Goal: Communication & Community: Answer question/provide support

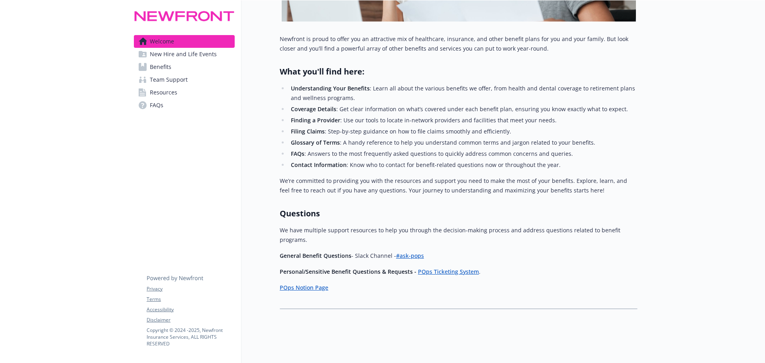
scroll to position [141, 0]
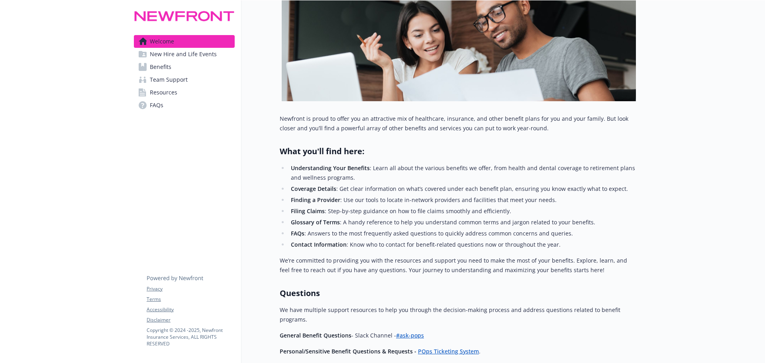
click at [175, 67] on link "Benefits" at bounding box center [184, 67] width 101 height 13
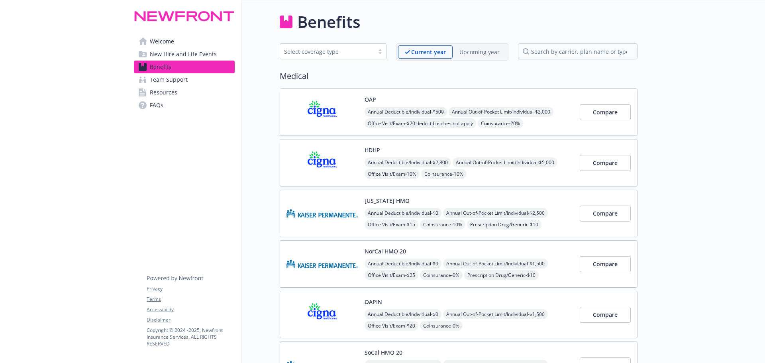
click at [483, 53] on p "Upcoming year" at bounding box center [479, 52] width 40 height 8
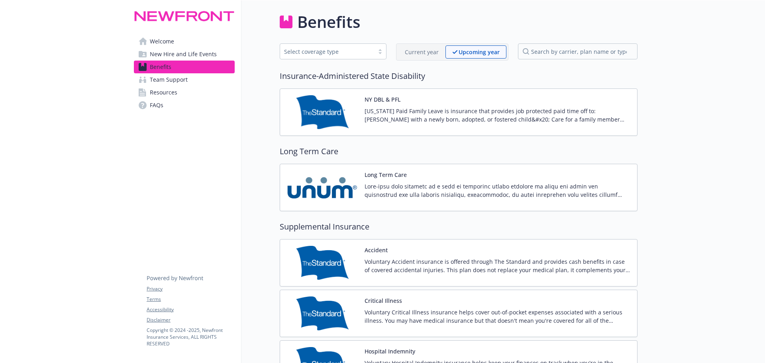
click at [421, 49] on p "Current year" at bounding box center [422, 52] width 34 height 8
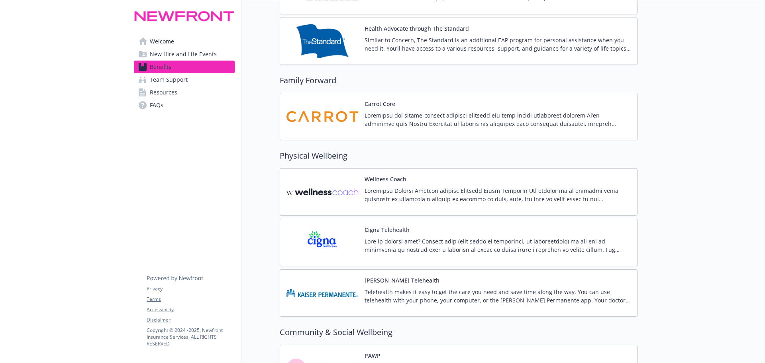
scroll to position [1812, 0]
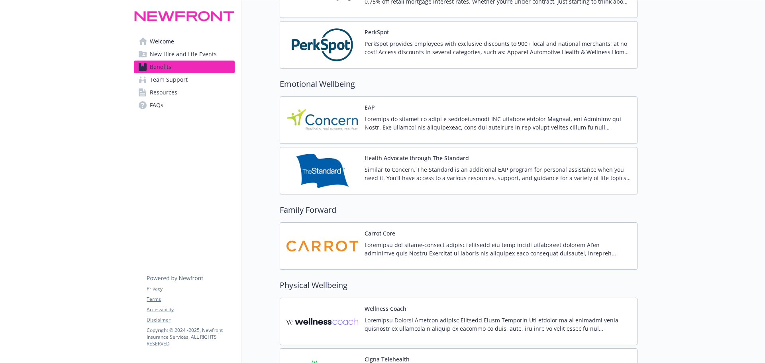
click at [374, 113] on div "EAP" at bounding box center [497, 120] width 266 height 34
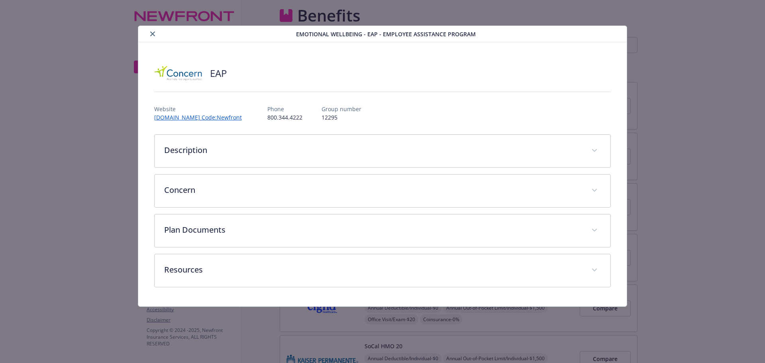
scroll to position [1732, 0]
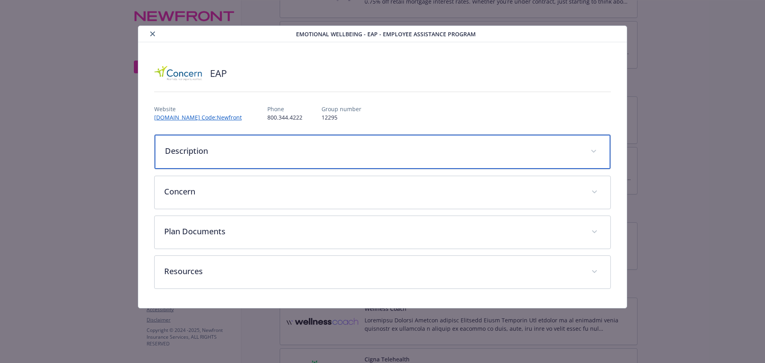
click at [190, 149] on p "Description" at bounding box center [373, 151] width 416 height 12
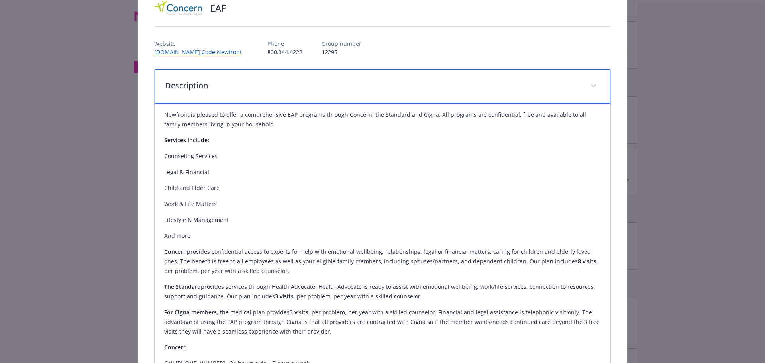
scroll to position [0, 0]
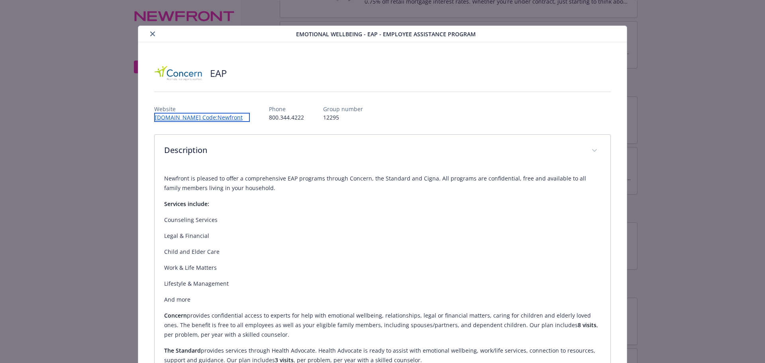
click at [180, 117] on link "[DOMAIN_NAME] Code:Newfront" at bounding box center [202, 117] width 96 height 9
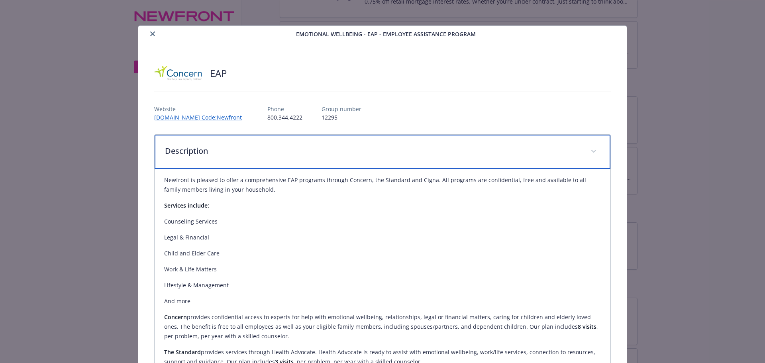
click at [317, 135] on div "Description" at bounding box center [383, 152] width 456 height 34
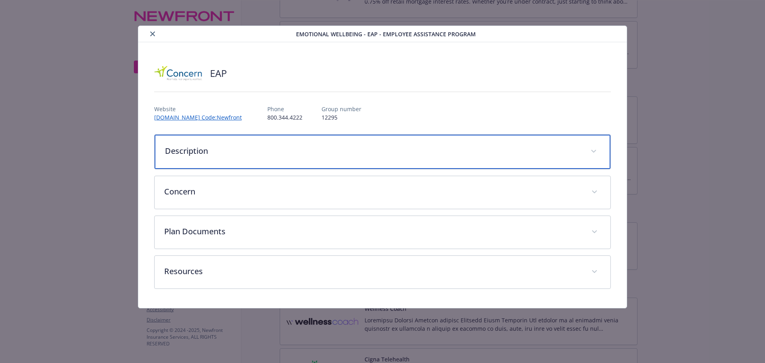
click at [317, 135] on div "Description" at bounding box center [383, 152] width 456 height 34
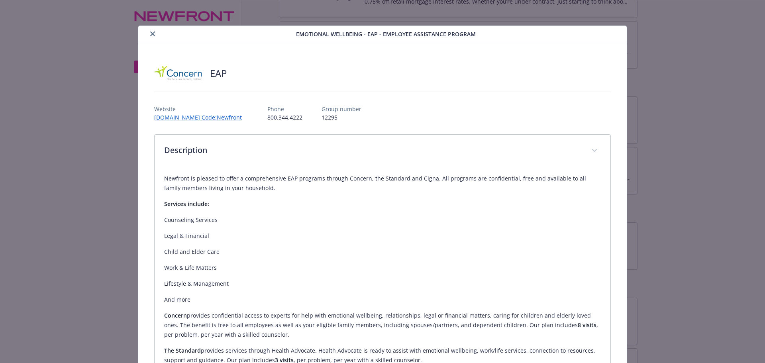
drag, startPoint x: 238, startPoint y: 116, endPoint x: 201, endPoint y: 182, distance: 75.4
click at [201, 182] on p "Newfront is pleased to offer a comprehensive EAP programs through Concern, the …" at bounding box center [382, 183] width 437 height 19
drag, startPoint x: 143, startPoint y: 116, endPoint x: 232, endPoint y: 119, distance: 88.9
copy link "[DOMAIN_NAME]"
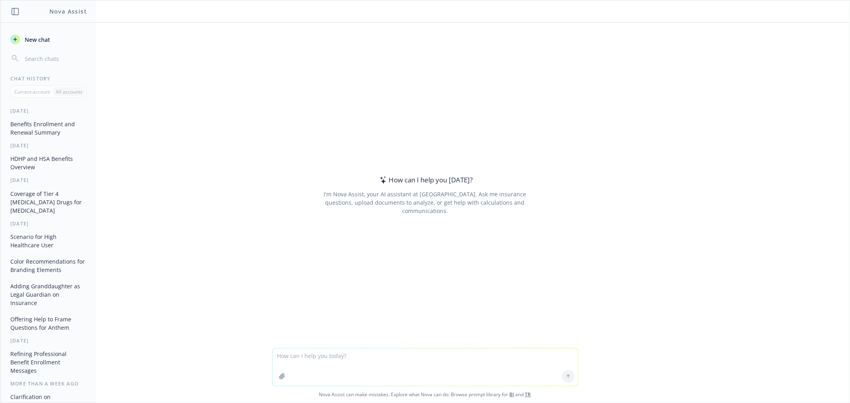
click at [278, 97] on textarea at bounding box center [424, 367] width 305 height 37
type textarea "housekeeping items another title"
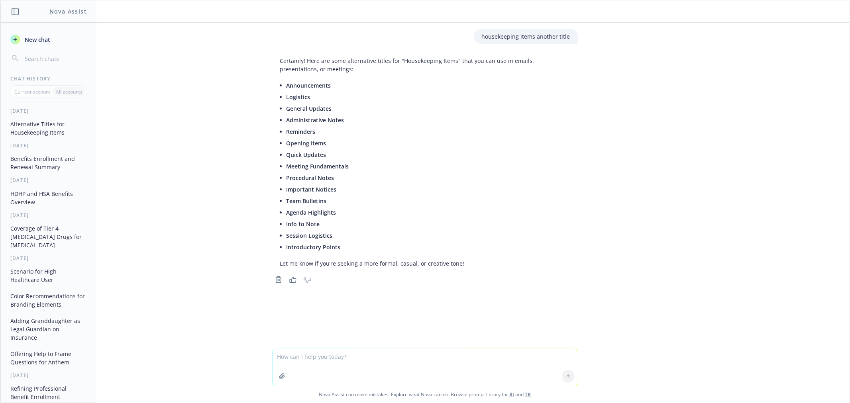
click at [278, 97] on textarea at bounding box center [424, 367] width 305 height 37
paste textarea "Questions submitted with personal information will be edited before publishing."
type textarea "same message different language: Questions submitted with personal information …"
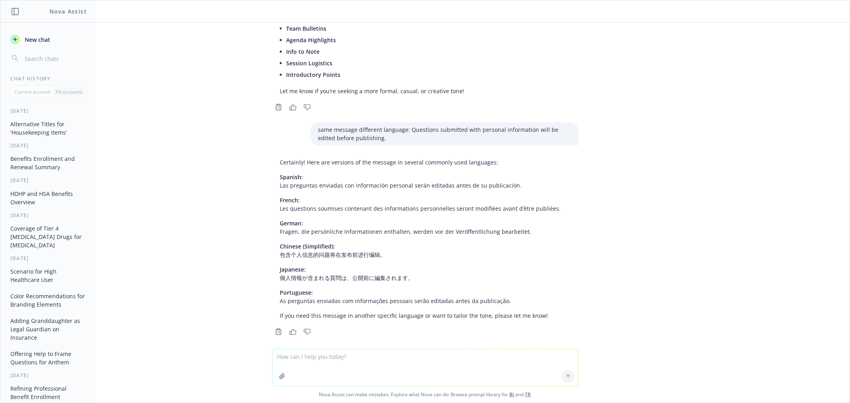
scroll to position [180, 0]
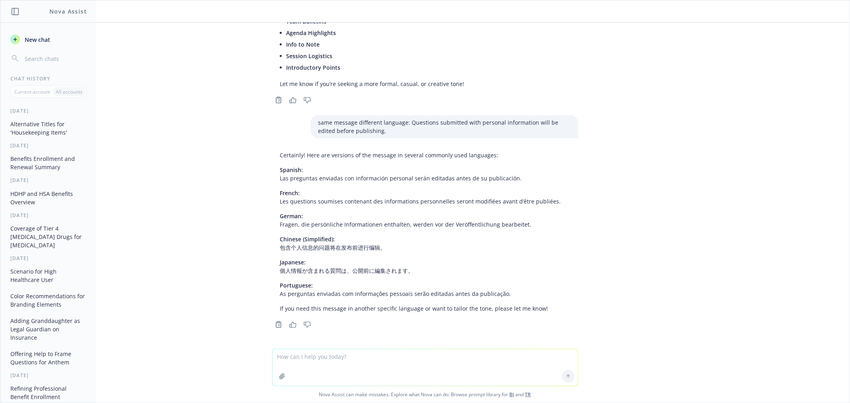
click at [278, 97] on textarea at bounding box center [424, 367] width 305 height 37
type textarea "l"
type textarea "still in english just change the words but same message"
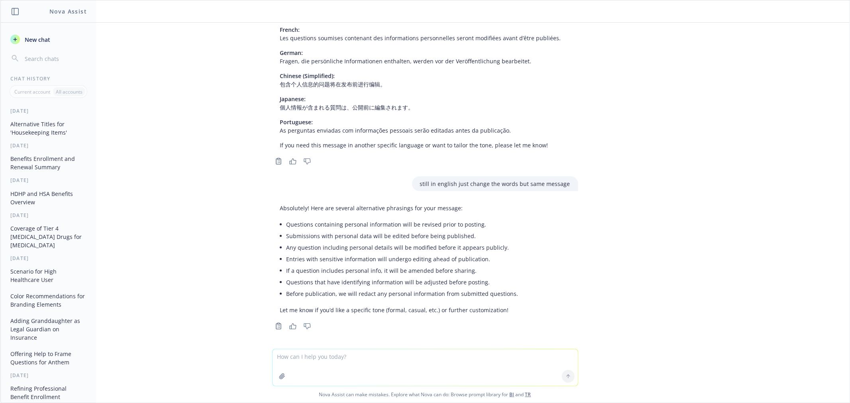
scroll to position [344, 0]
click at [278, 97] on li "Questions containing personal information will be revised prior to posting." at bounding box center [402, 223] width 232 height 12
copy ul "Questions containing personal information will be revised prior to posting."
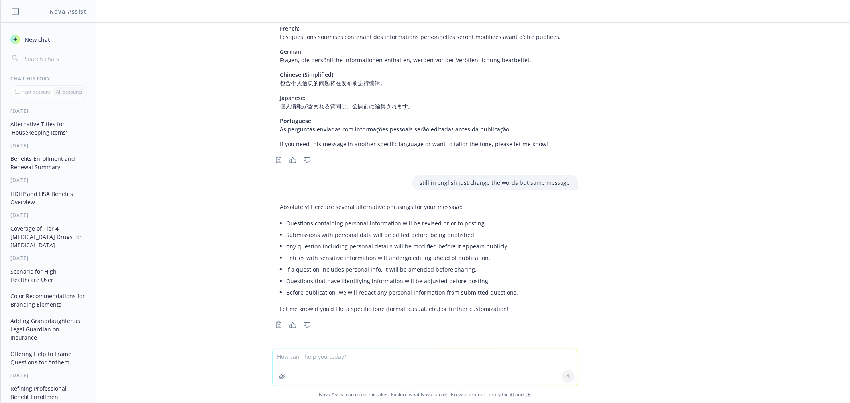
click at [278, 97] on textarea at bounding box center [424, 367] width 305 height 37
paste textarea "Ask your questions in the Q&A section."
type textarea "reword this:Ask your questions in the Q&A section."
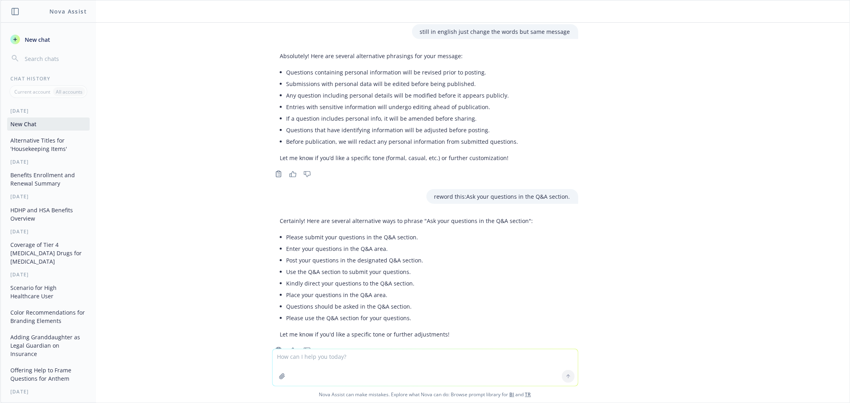
scroll to position [521, 0]
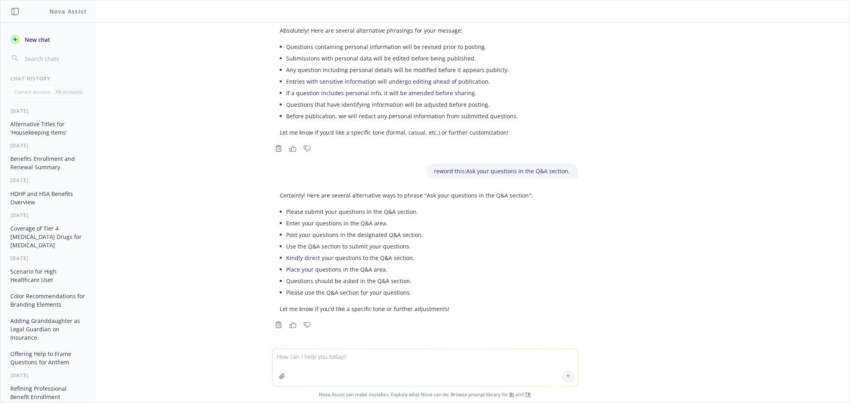
click at [278, 97] on li "Enter your questions in the Q&A area." at bounding box center [409, 223] width 247 height 12
click at [278, 97] on li "Post your questions in the designated Q&A section." at bounding box center [409, 235] width 247 height 12
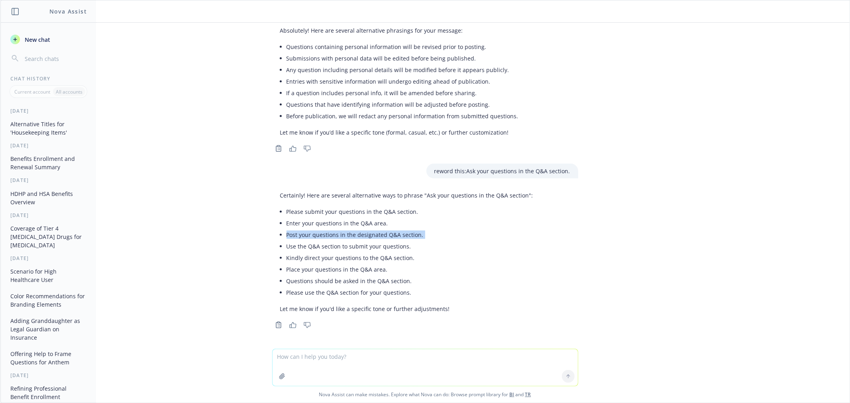
click at [278, 97] on li "Post your questions in the designated Q&A section." at bounding box center [409, 235] width 247 height 12
click at [278, 97] on li "Please submit your questions in the Q&A section." at bounding box center [409, 212] width 247 height 12
copy ul "Please submit your questions in the Q&A section."
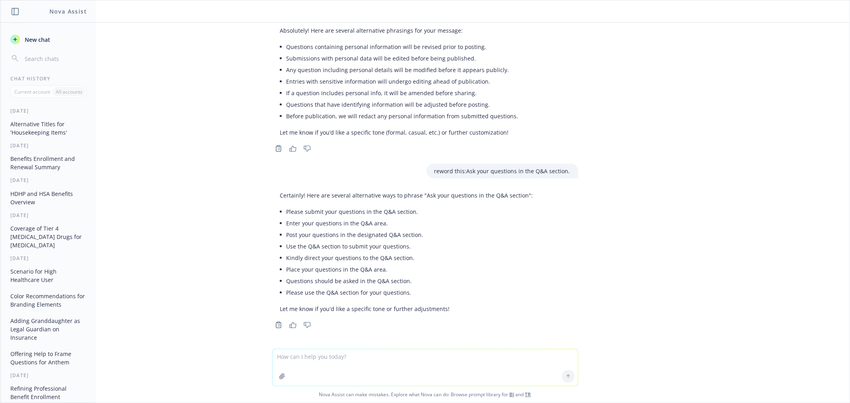
click at [278, 97] on textarea at bounding box center [424, 367] width 305 height 37
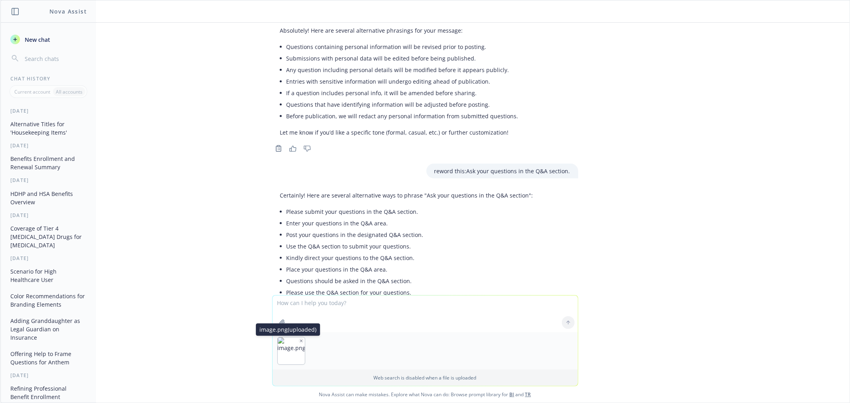
click at [278, 97] on button "button" at bounding box center [301, 341] width 6 height 6
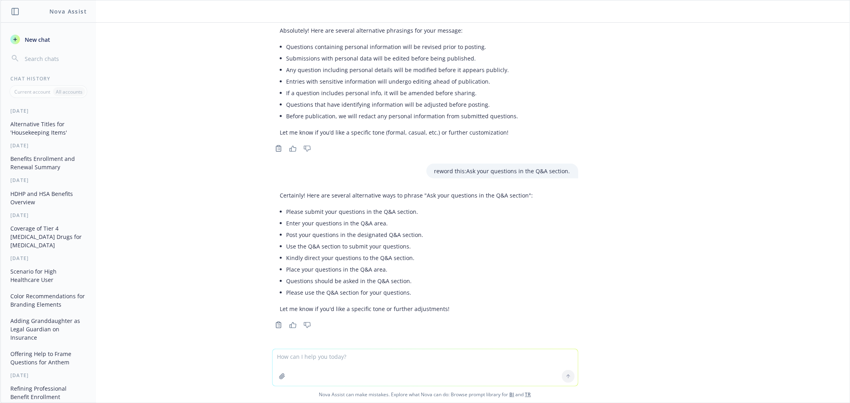
click at [278, 97] on textarea at bounding box center [424, 367] width 305 height 37
paste textarea "Questions asked won’t be visible until our moderator reviews and publishes them."
type textarea "Questions asked won’t be visible until our moderator reviews and publishes them."
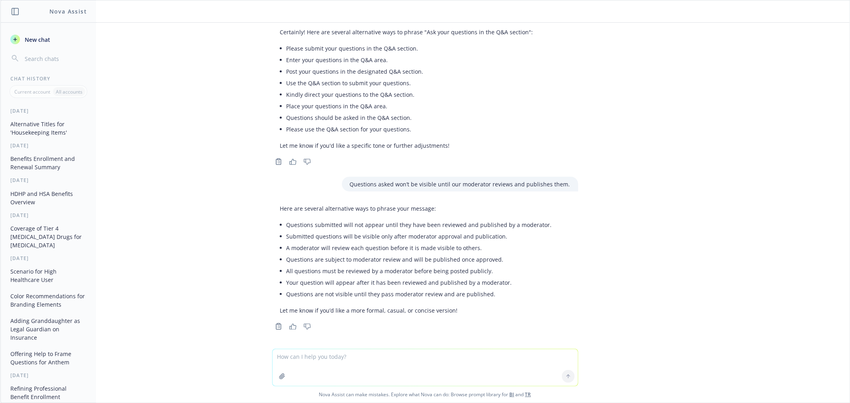
scroll to position [686, 0]
click at [278, 97] on li "A moderator will review each question before it is made visible to others." at bounding box center [418, 247] width 265 height 12
click at [278, 97] on li "Questions are not visible until they pass moderator review and are published." at bounding box center [418, 293] width 265 height 12
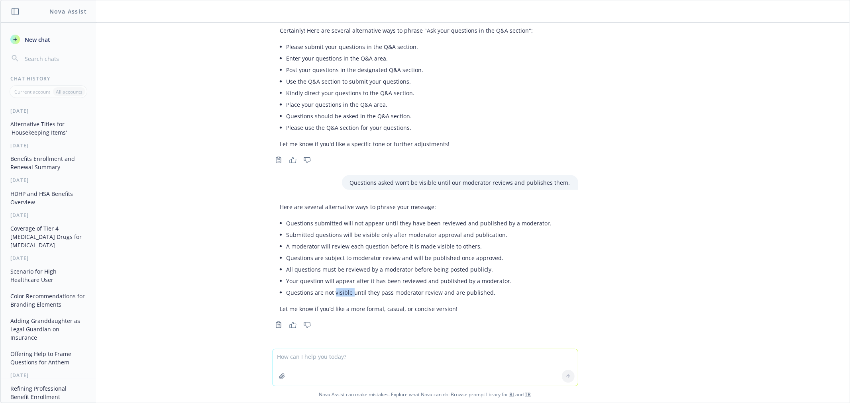
click at [278, 97] on li "Questions are not visible until they pass moderator review and are published." at bounding box center [418, 293] width 265 height 12
click at [278, 97] on li "Your question will appear after it has been reviewed and published by a moderat…" at bounding box center [418, 281] width 265 height 12
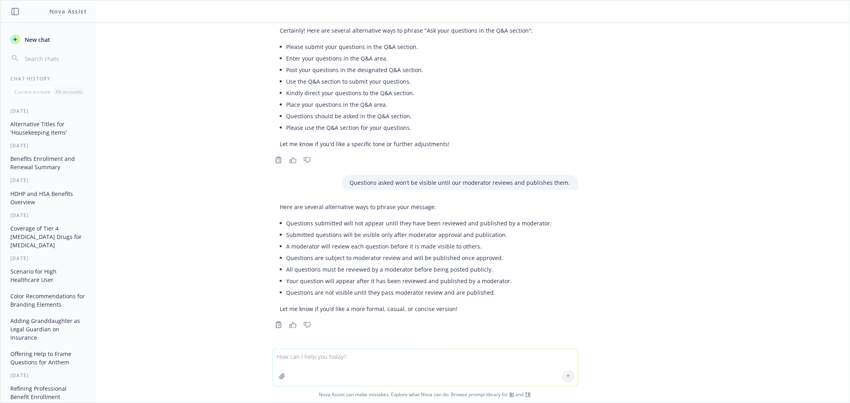
click at [278, 97] on li "Submitted questions will be visible only after moderator approval and publicati…" at bounding box center [418, 235] width 265 height 12
click at [278, 97] on textarea at bounding box center [424, 367] width 305 height 37
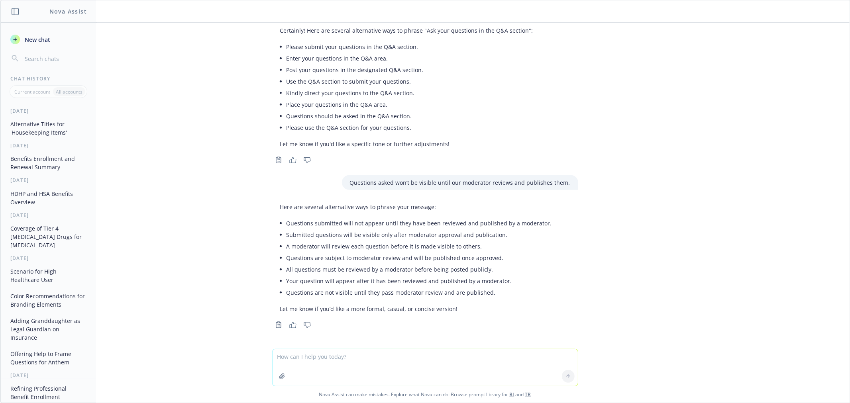
click at [278, 97] on textarea at bounding box center [424, 367] width 305 height 37
click at [278, 97] on textarea "please condense these or" at bounding box center [424, 367] width 305 height 37
paste textarea "Questions containing personal information with personal information will be pri…"
click at [278, 97] on textarea "please condense these: Questions containing personal information with personal …" at bounding box center [424, 363] width 305 height 45
paste textarea "Questions containing personal information with personal information will be pri…"
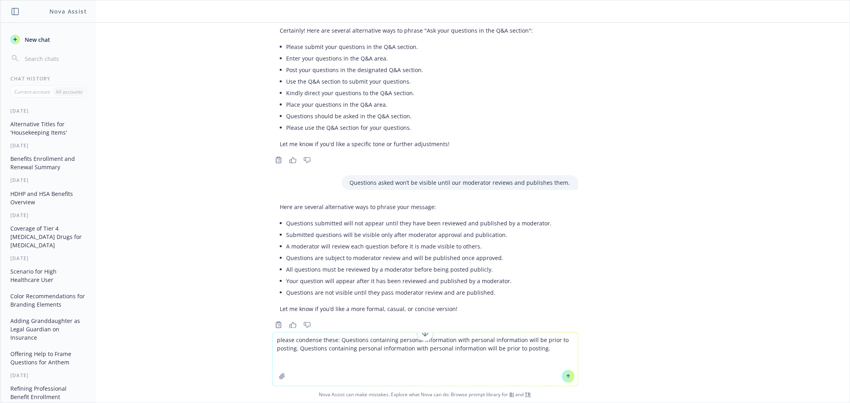
click at [278, 97] on li "All questions must be reviewed by a moderator before being posted publicly." at bounding box center [418, 270] width 265 height 12
click at [278, 97] on textarea "please condense these: Questions containing personal information with personal …" at bounding box center [424, 359] width 305 height 53
paste textarea "Questions containing personal information with personal information will be pri…"
type textarea "please condense these: Questions containing personal information with personal …"
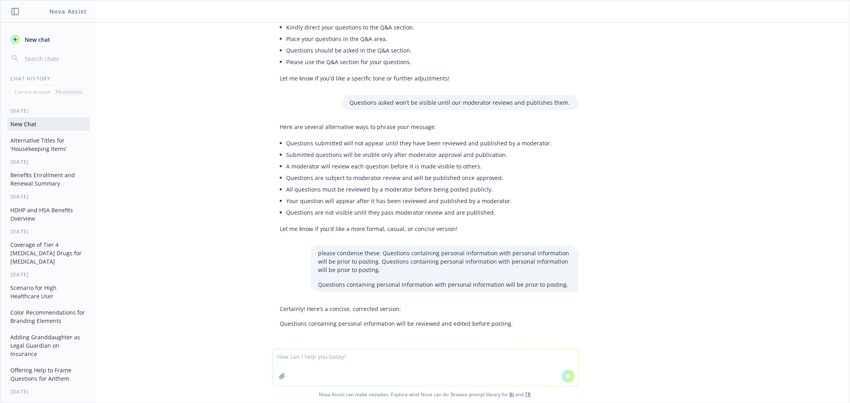
scroll to position [795, 0]
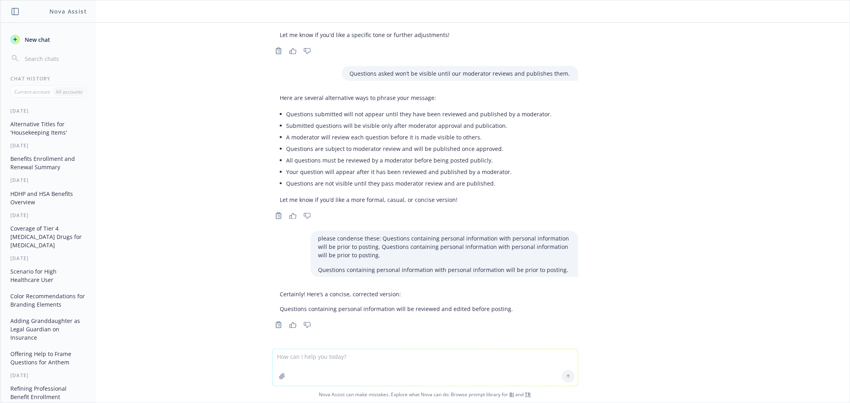
click at [278, 97] on textarea at bounding box center [424, 367] width 305 height 37
paste textarea "Questions asked won’t be visible until our moderator reviews and publishes them."
click at [278, 97] on textarea "condense this: Questions asked won’t be visible until our moderator reviews and…" at bounding box center [424, 367] width 305 height 37
paste textarea "Please submit your questions in the Q&A section."
click at [278, 97] on textarea "condense this: Questions asked won’t be visible until our moderator reviews and…" at bounding box center [424, 359] width 305 height 53
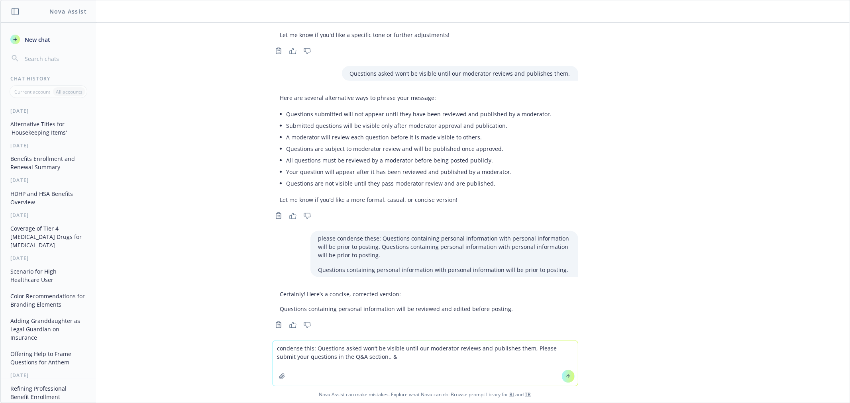
paste textarea "Questions containing personal information with personal information will be pri…"
type textarea "condense this: Questions asked won’t be visible until our moderator reviews and…"
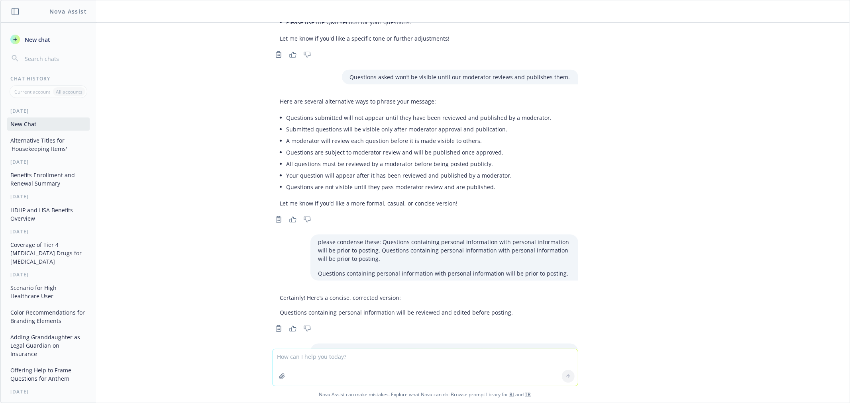
scroll to position [897, 0]
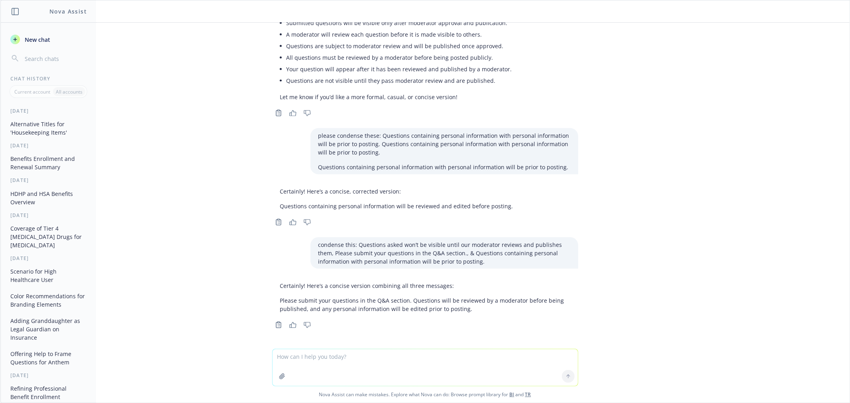
click at [278, 97] on p "Please submit your questions in the Q&A section. Questions will be reviewed by …" at bounding box center [425, 304] width 290 height 17
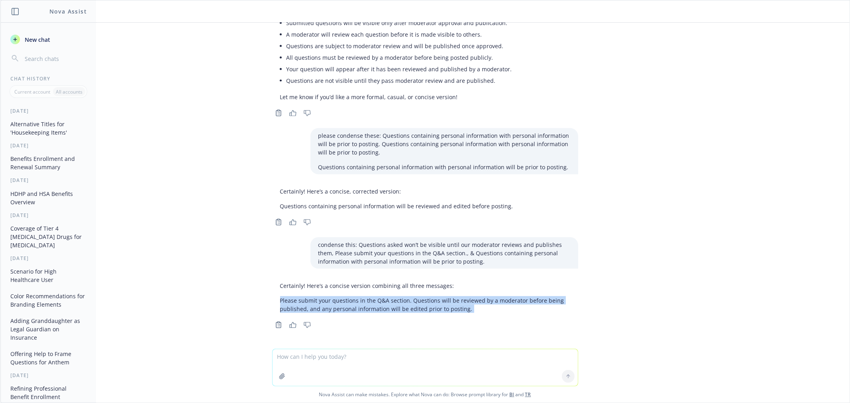
click at [278, 97] on p "Please submit your questions in the Q&A section. Questions will be reviewed by …" at bounding box center [425, 304] width 290 height 17
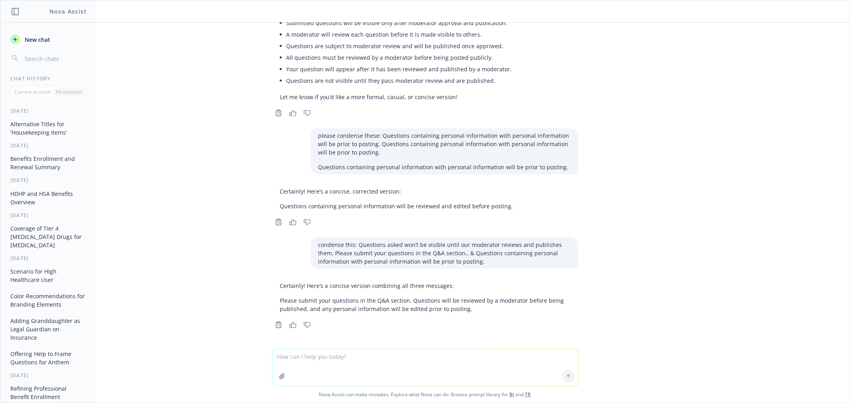
click at [278, 97] on textarea at bounding box center [424, 367] width 305 height 37
type textarea "change up words but same message"
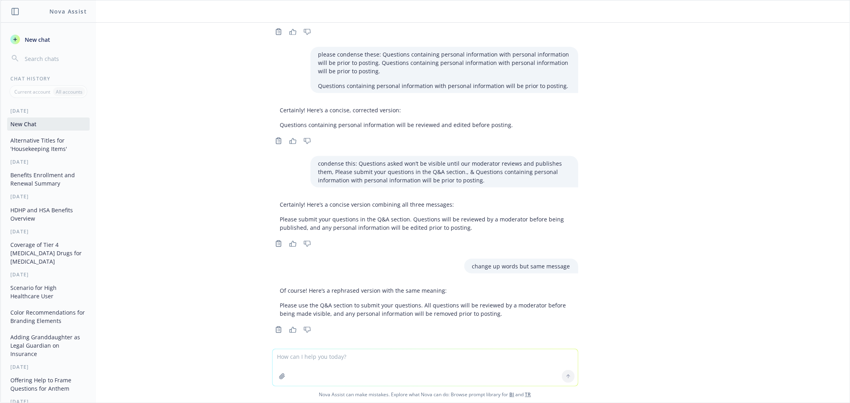
scroll to position [983, 0]
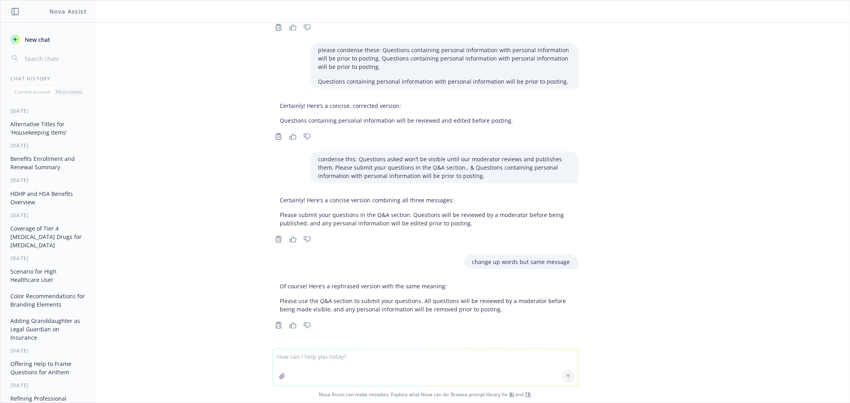
click at [278, 97] on p "Please use the Q&A section to submit your questions. All questions will be revi…" at bounding box center [425, 305] width 290 height 17
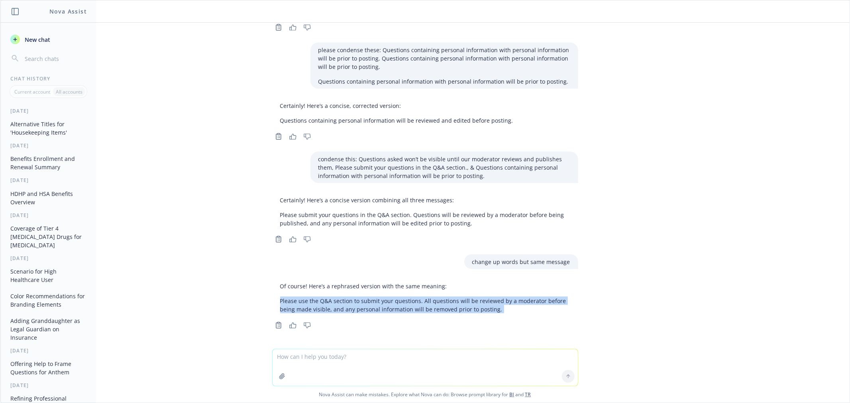
click at [278, 97] on p "Please use the Q&A section to submit your questions. All questions will be revi…" at bounding box center [425, 305] width 290 height 17
copy div "Please use the Q&A section to submit your questions. All questions will be revi…"
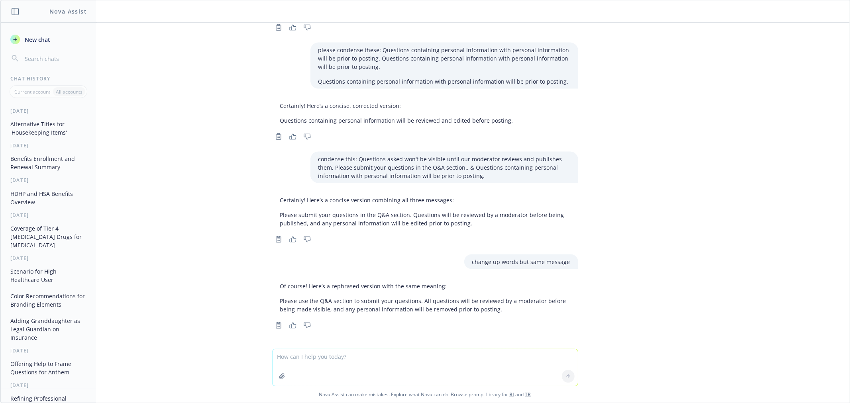
click at [278, 97] on textarea at bounding box center [424, 367] width 305 height 37
type textarea "make shoter and with bullets"
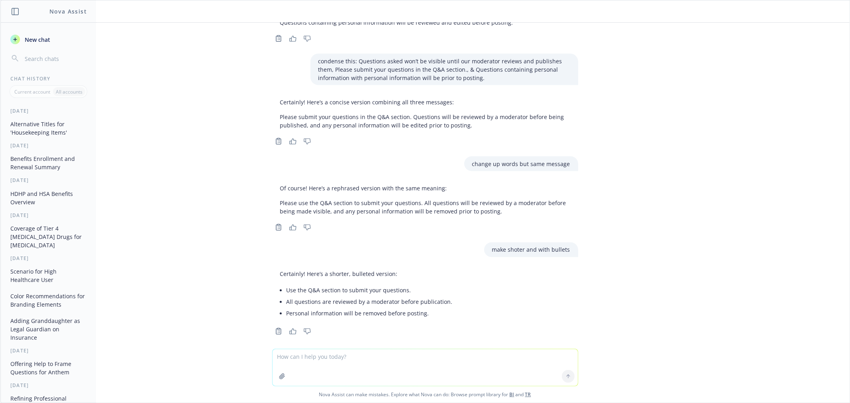
scroll to position [1087, 0]
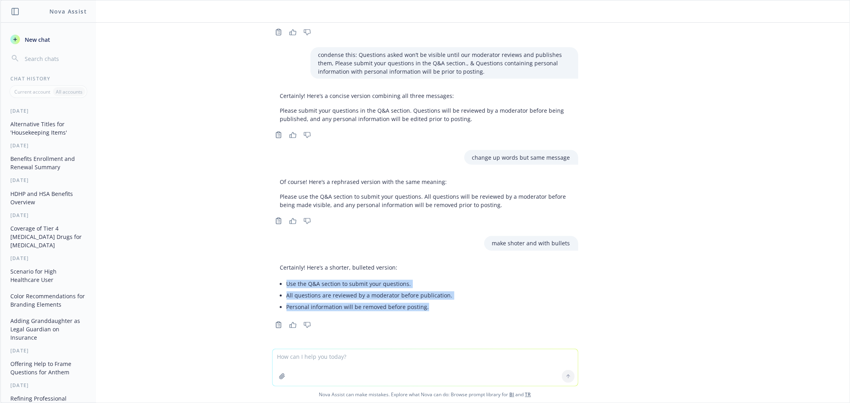
drag, startPoint x: 421, startPoint y: 306, endPoint x: 276, endPoint y: 284, distance: 146.6
click at [276, 97] on div "Certainly! Here’s a shorter, bulleted version: Use the Q&A section to submit yo…" at bounding box center [366, 289] width 188 height 56
copy ul "Use the Q&A section to submit your questions. All questions are reviewed by a m…"
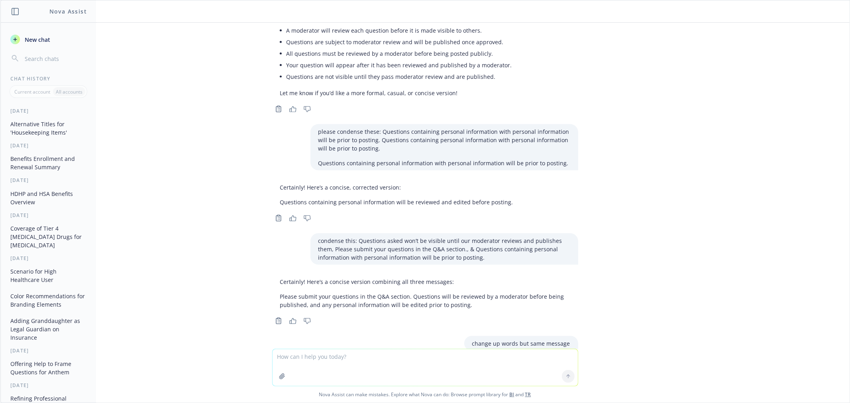
scroll to position [822, 0]
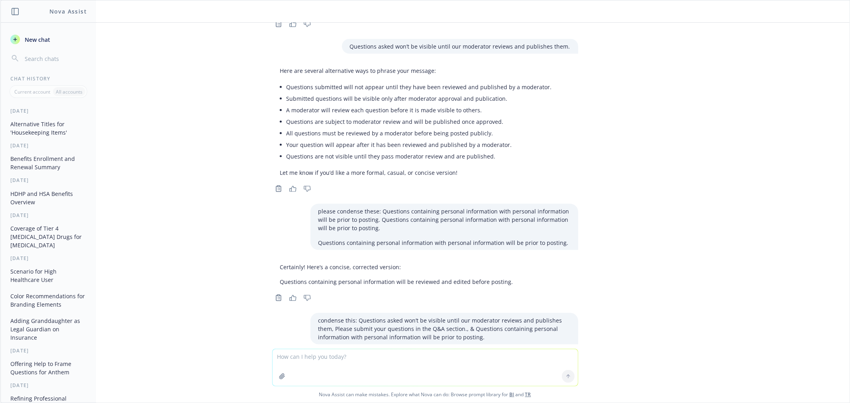
click at [278, 97] on textarea at bounding box center [424, 367] width 305 height 37
paste textarea "Attendees’ lines have been muted."
type textarea "chsnge language same messaging:Attendees’ lines have been muted."
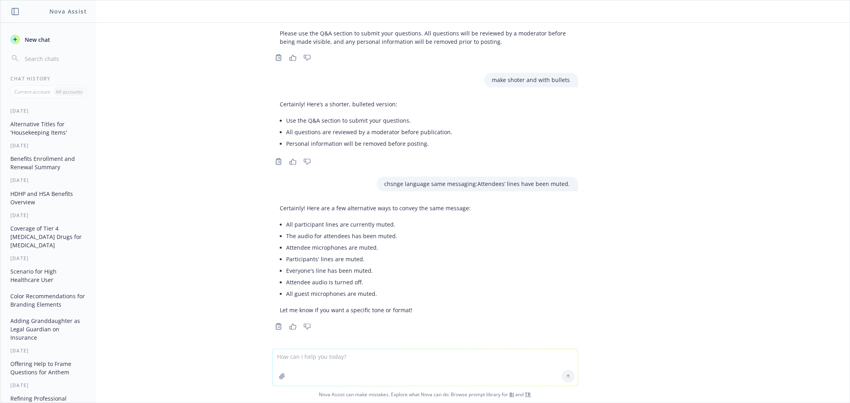
scroll to position [1252, 0]
click at [278, 97] on li "Attendee microphones are muted." at bounding box center [378, 247] width 184 height 12
copy ul "Attendee microphones are muted."
